Goal: Transaction & Acquisition: Obtain resource

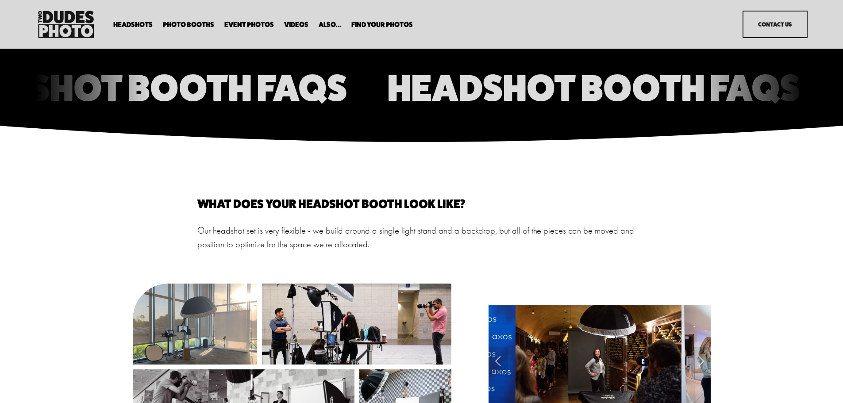
click at [0, 0] on span "Enterprise Pricing" at bounding box center [0, 0] width 0 height 0
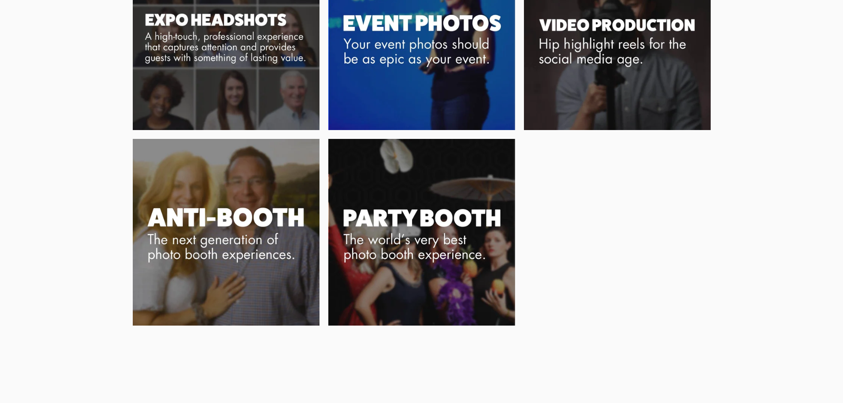
scroll to position [841, 0]
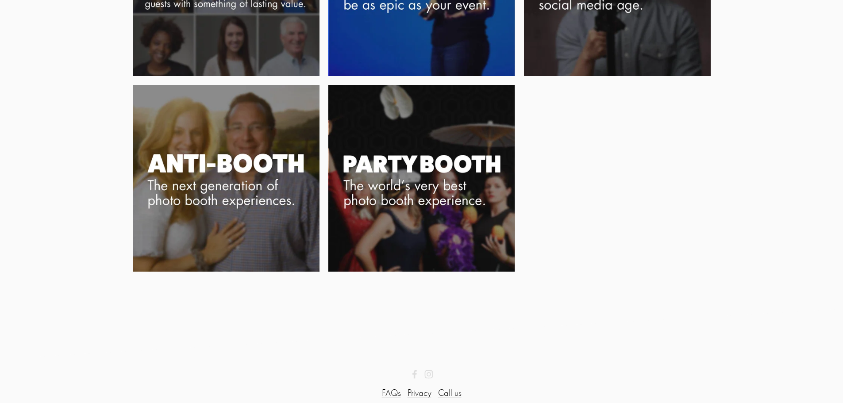
click at [257, 210] on img at bounding box center [226, 178] width 187 height 187
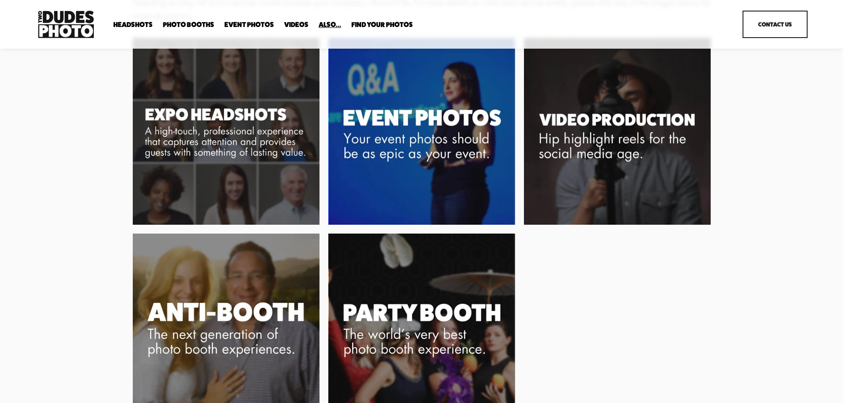
scroll to position [664, 0]
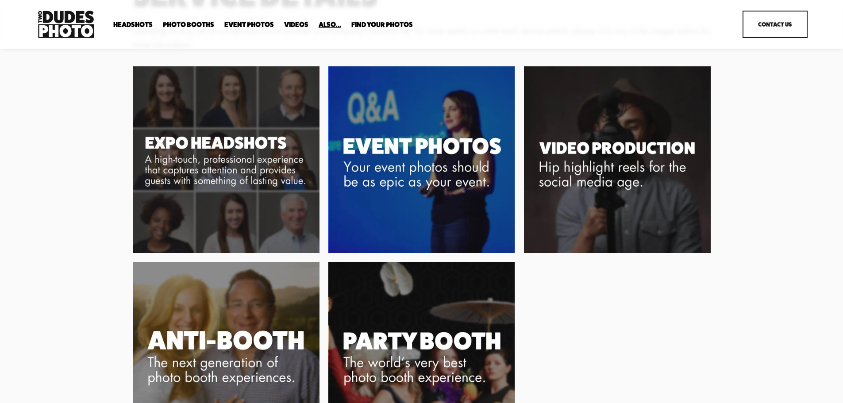
click at [266, 173] on img at bounding box center [226, 159] width 187 height 187
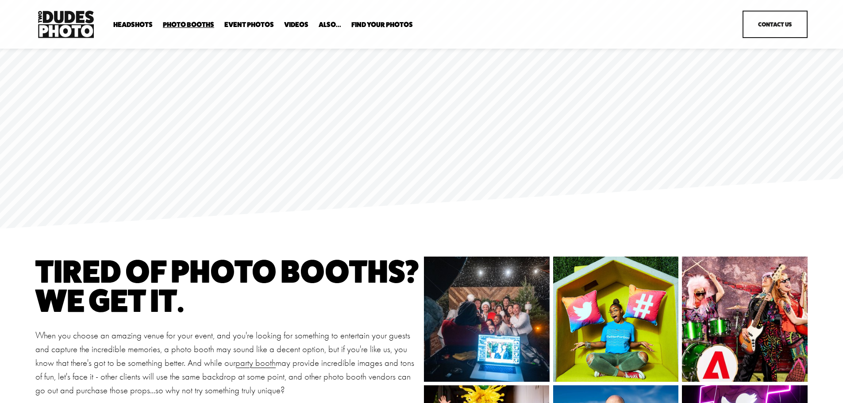
scroll to position [44, 0]
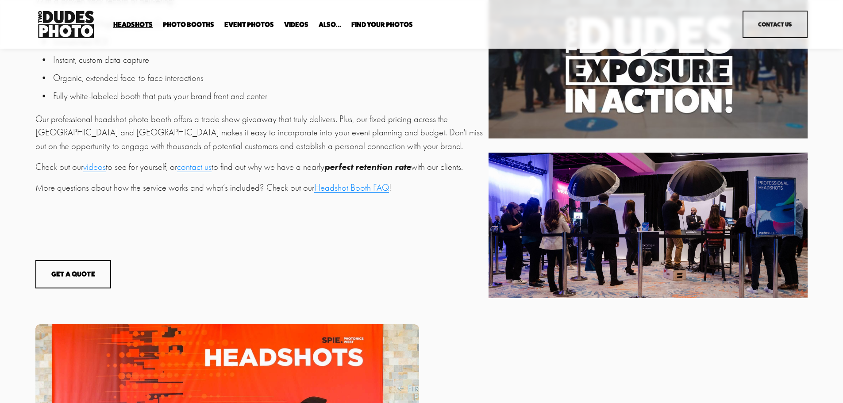
scroll to position [398, 0]
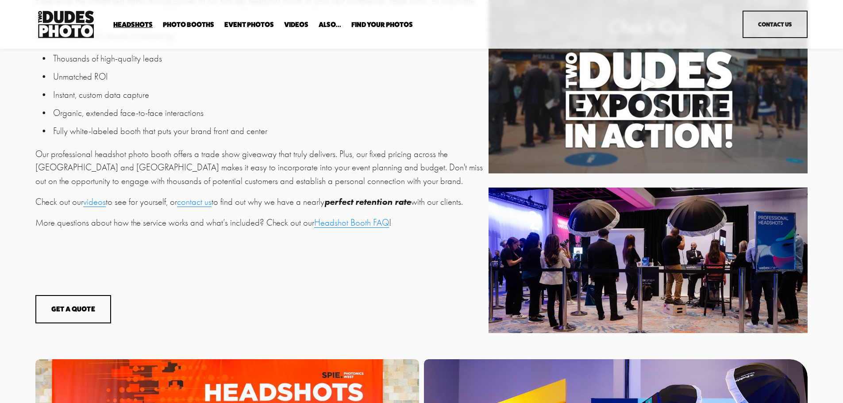
click at [358, 333] on div "Get a Quote Exposure Inquiry Email Address * Message * Submit Thank you!" at bounding box center [421, 314] width 772 height 38
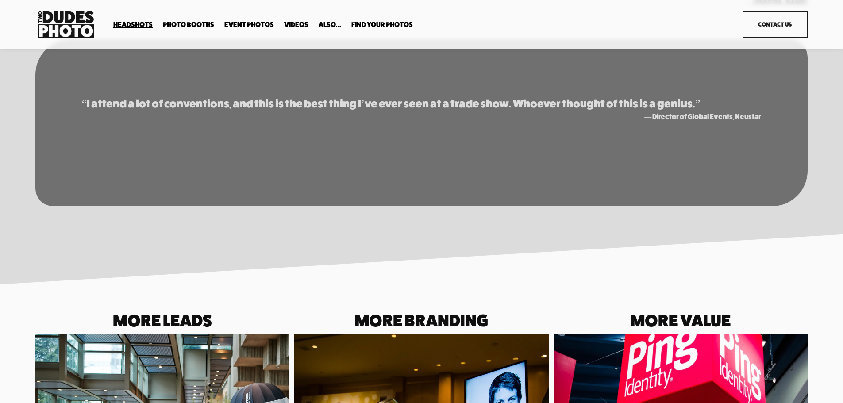
scroll to position [2235, 0]
